Goal: Task Accomplishment & Management: Use online tool/utility

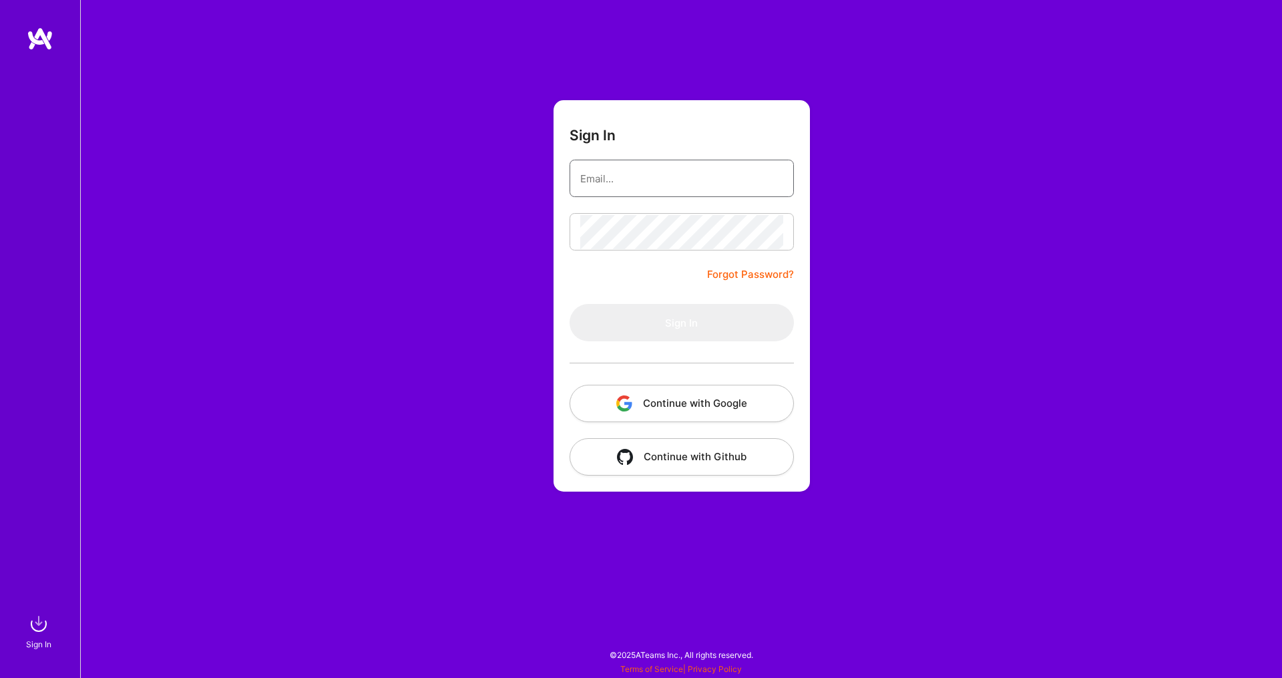
type input "[EMAIL_ADDRESS][DOMAIN_NAME]"
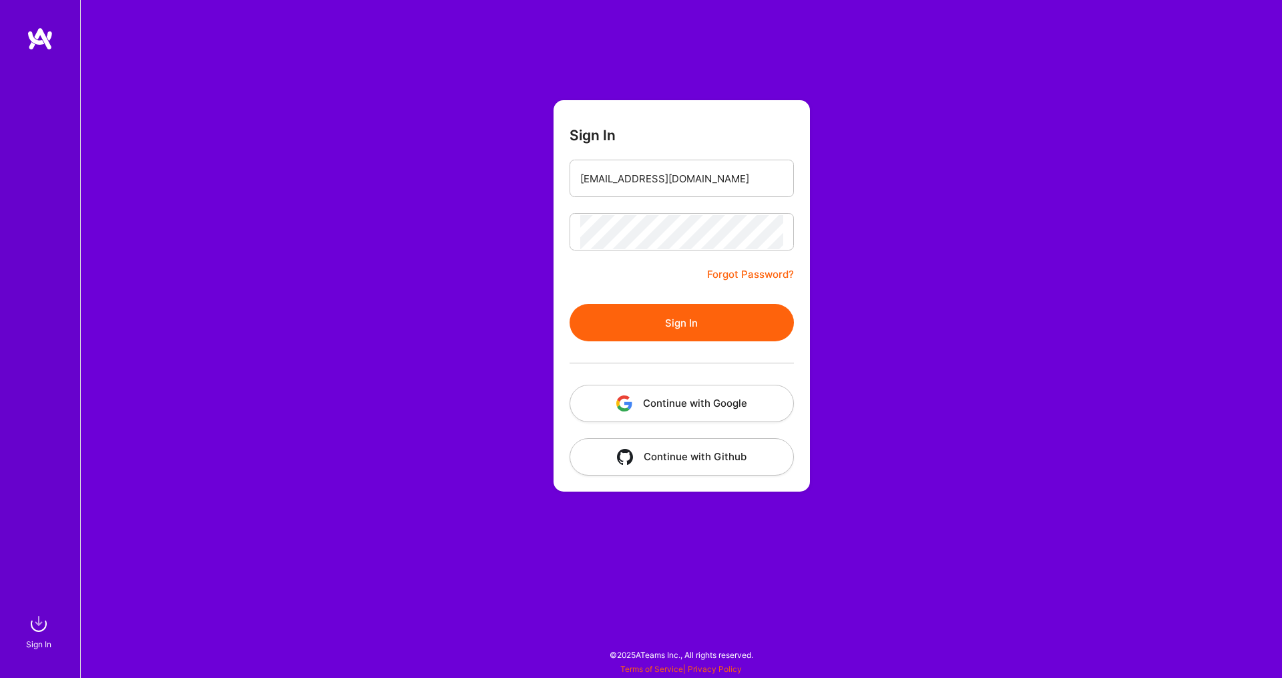
click at [726, 321] on button "Sign In" at bounding box center [682, 322] width 224 height 37
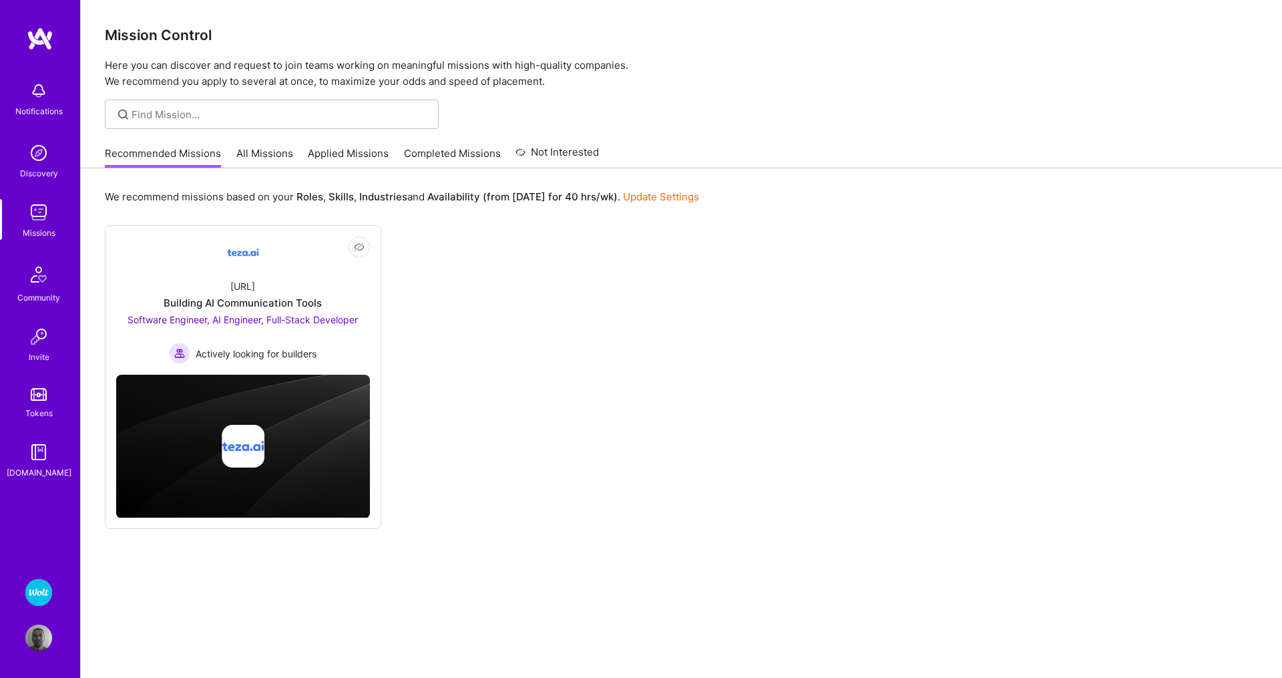
click at [41, 587] on img at bounding box center [38, 592] width 27 height 27
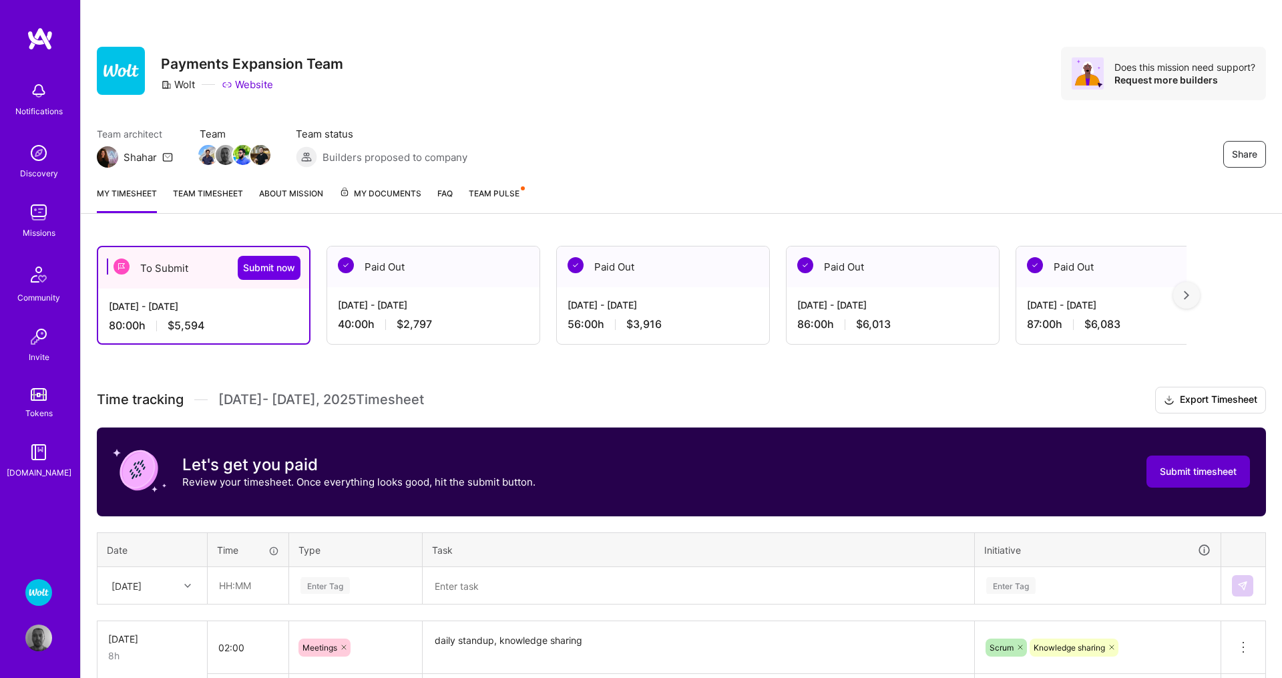
click at [1209, 476] on span "Submit timesheet" at bounding box center [1198, 471] width 77 height 13
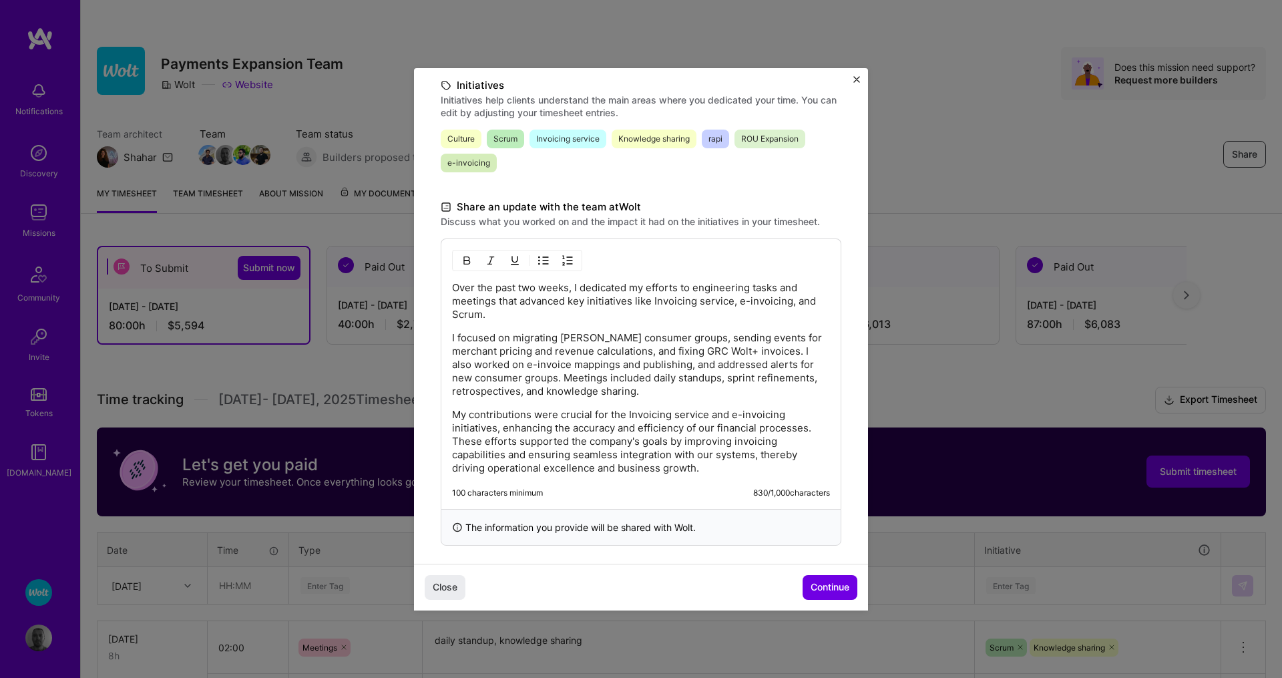
scroll to position [318, 0]
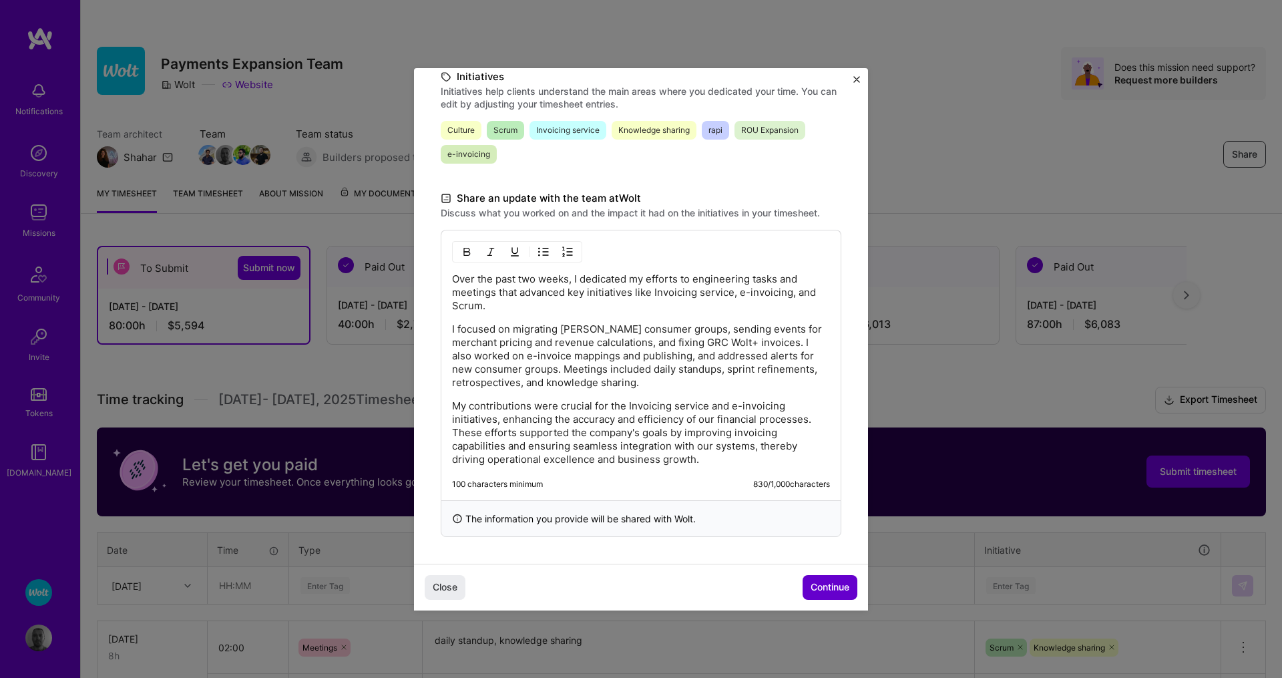
click at [817, 588] on span "Continue" at bounding box center [830, 586] width 39 height 13
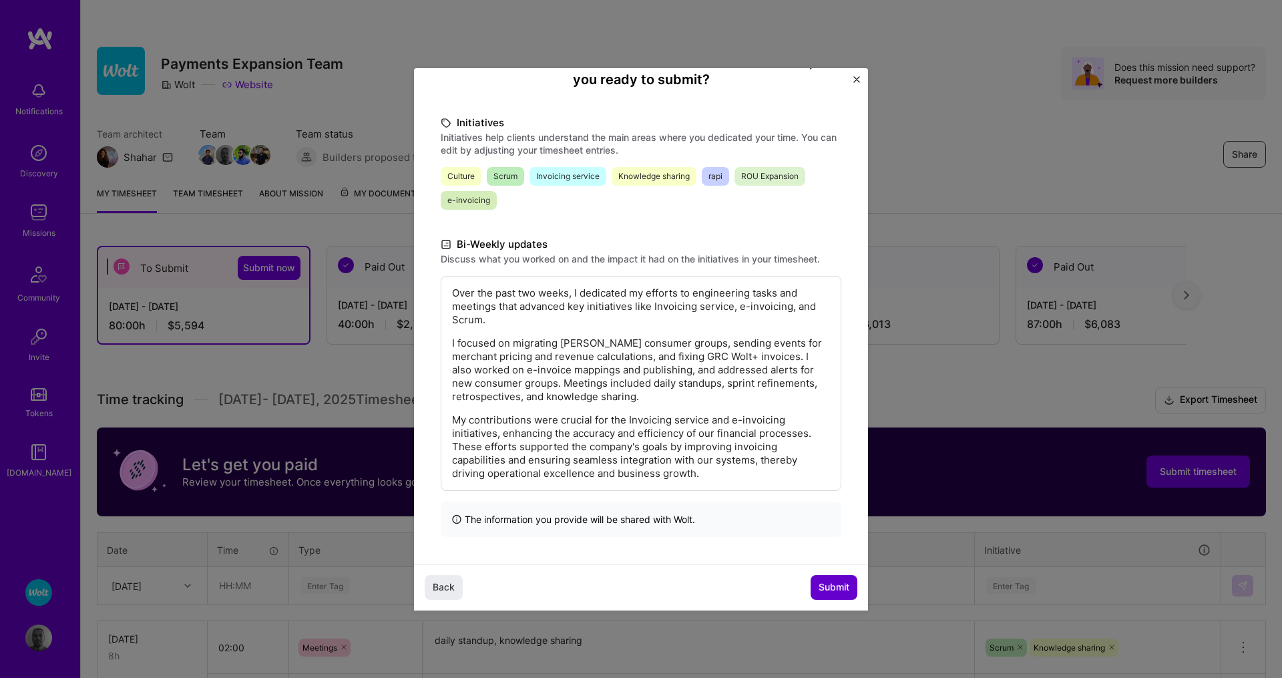
scroll to position [138, 0]
click at [829, 591] on span "Submit" at bounding box center [834, 586] width 31 height 13
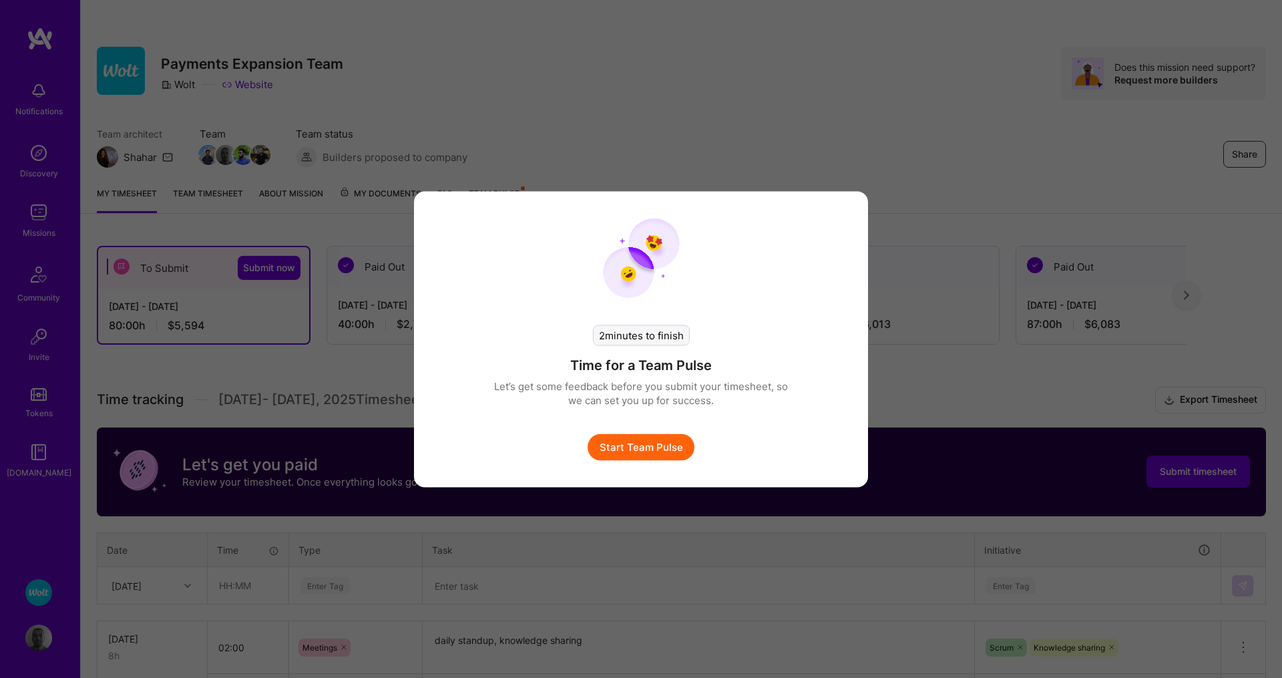
click at [650, 441] on button "Start Team Pulse" at bounding box center [641, 446] width 107 height 27
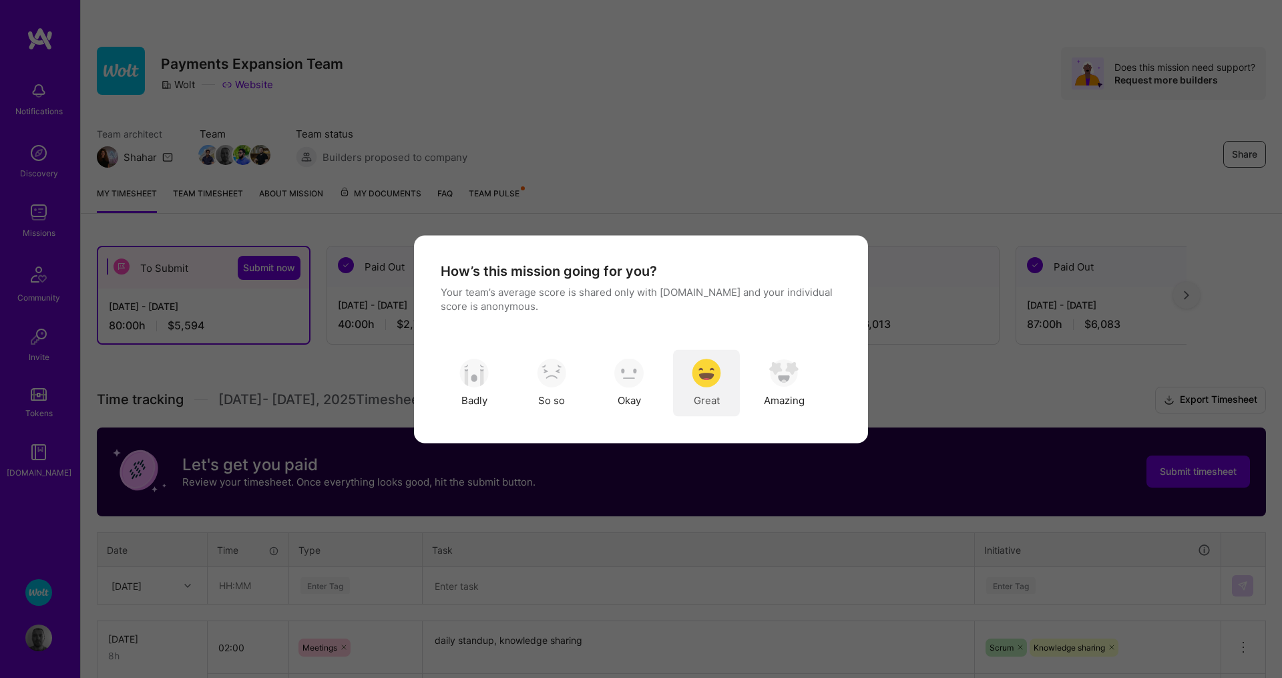
click at [717, 371] on img "modal" at bounding box center [706, 373] width 29 height 29
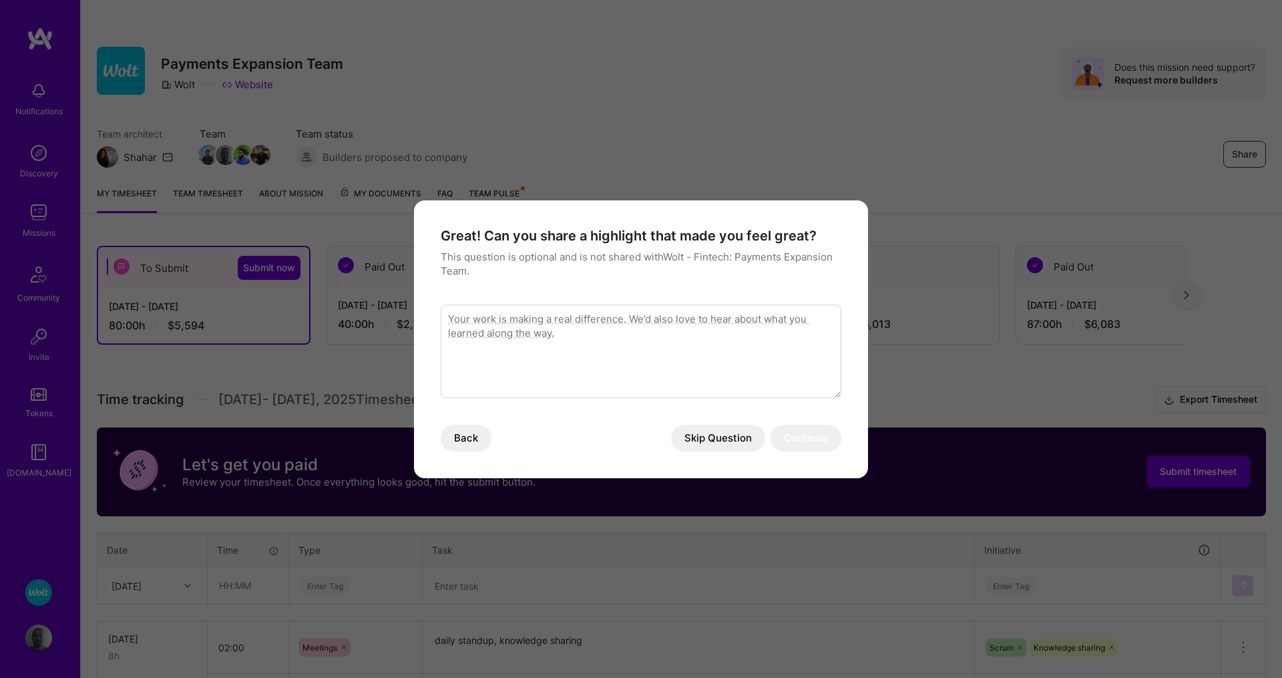
click at [704, 438] on button "Skip Question" at bounding box center [718, 438] width 94 height 27
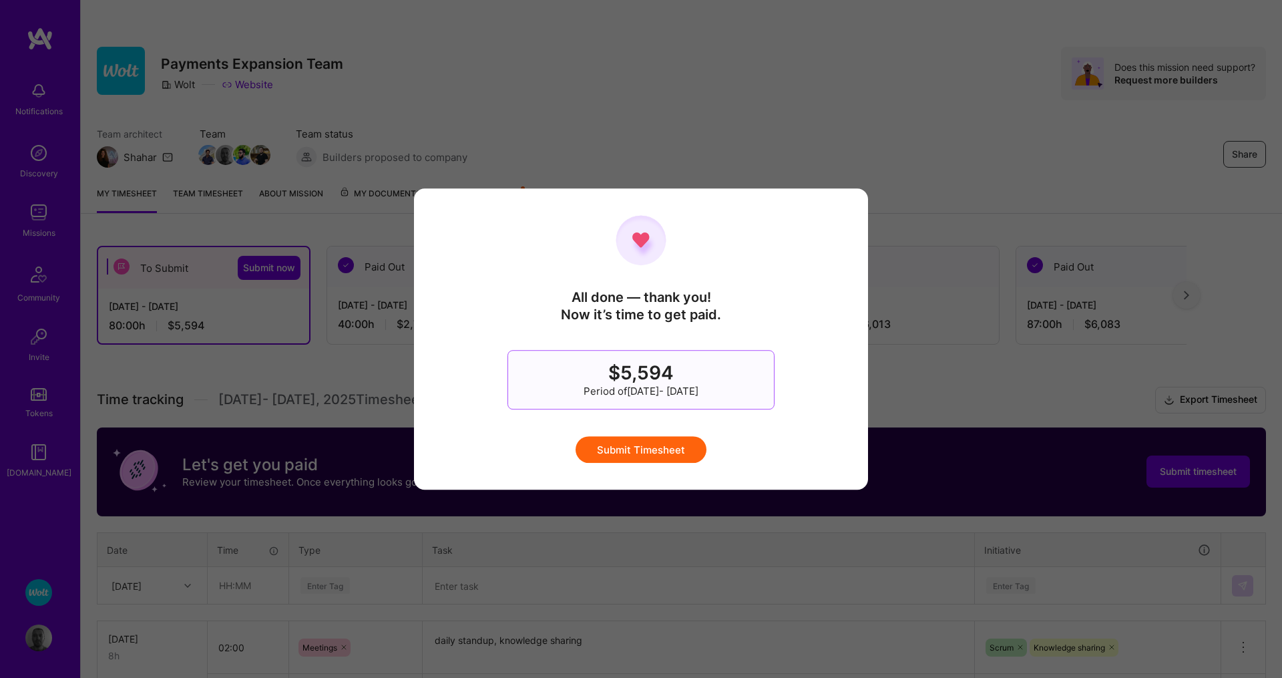
click at [670, 447] on button "Submit Timesheet" at bounding box center [641, 449] width 131 height 27
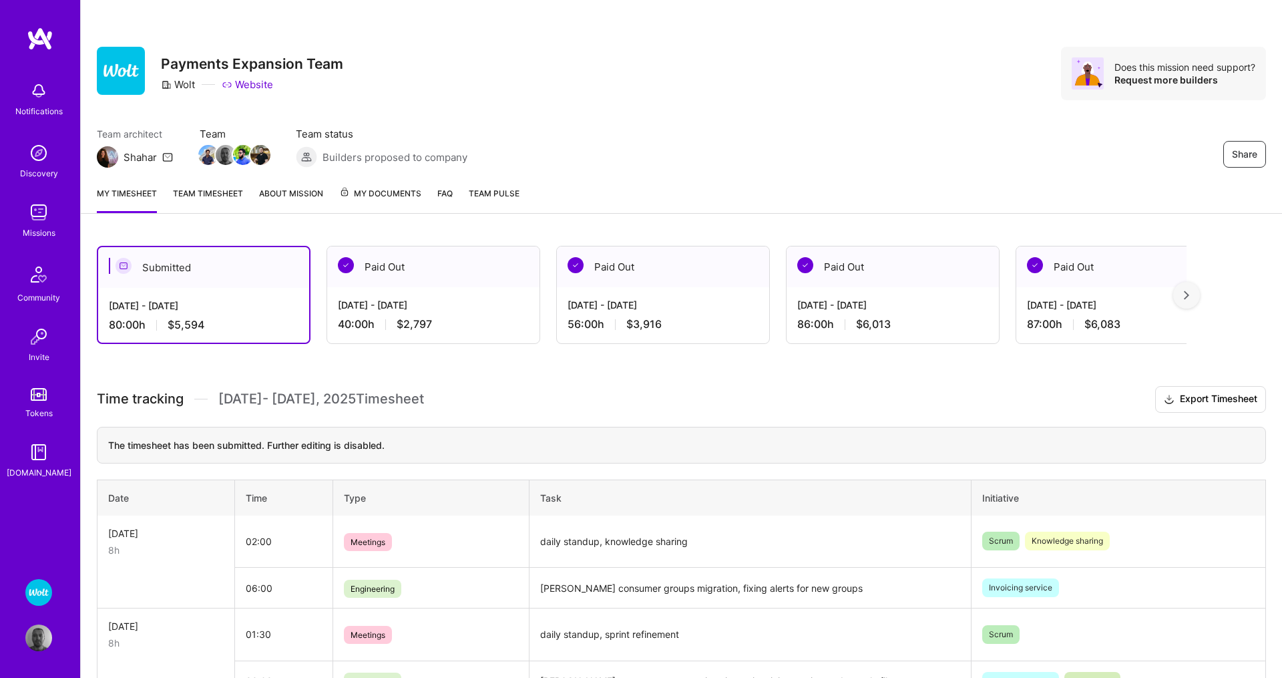
click at [35, 216] on img at bounding box center [38, 212] width 27 height 27
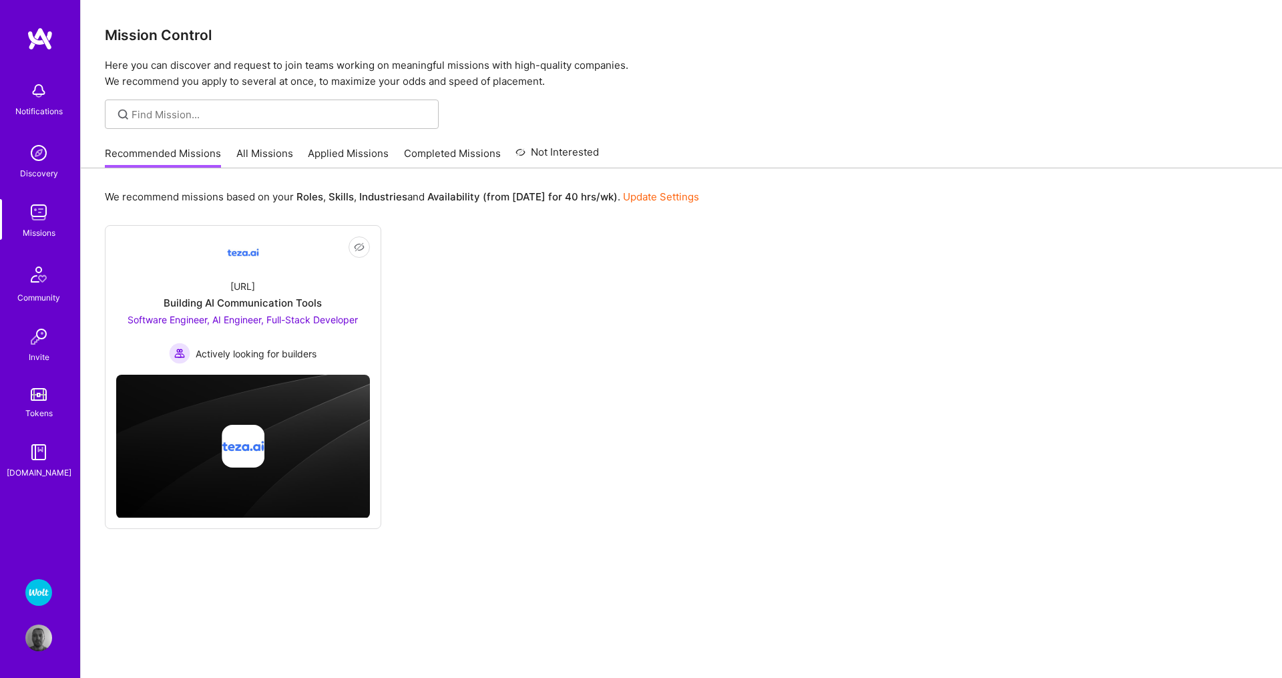
click at [346, 152] on link "Applied Missions" at bounding box center [348, 157] width 81 height 22
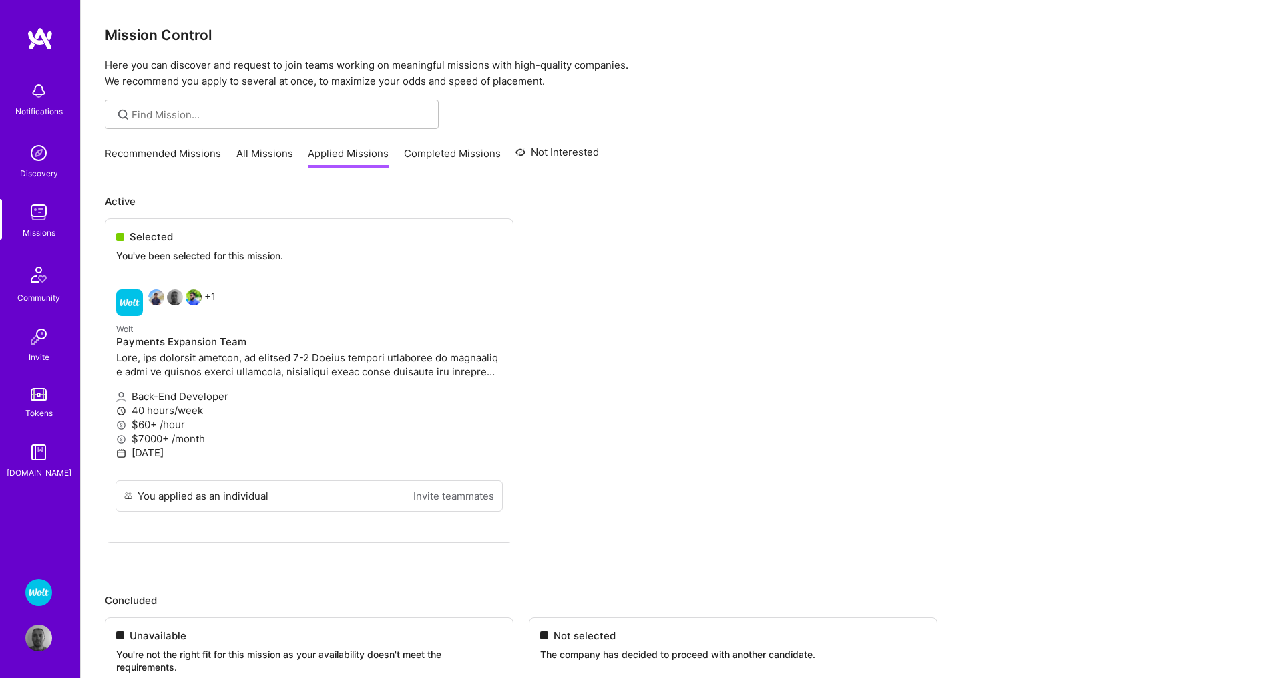
click at [47, 643] on img at bounding box center [38, 637] width 27 height 27
